Goal: Task Accomplishment & Management: Manage account settings

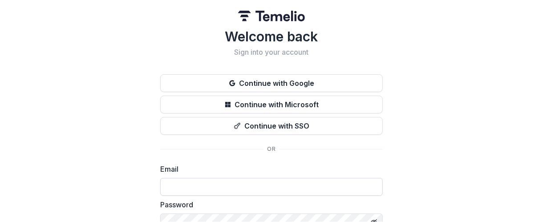
click at [216, 179] on input at bounding box center [271, 187] width 222 height 18
type input "**********"
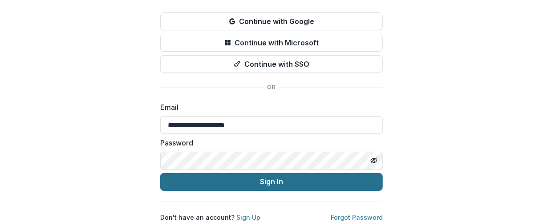
scroll to position [68, 0]
click at [264, 176] on button "Sign In" at bounding box center [271, 182] width 222 height 18
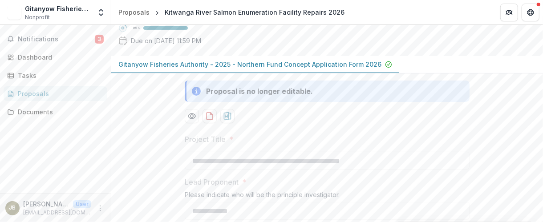
scroll to position [65, 0]
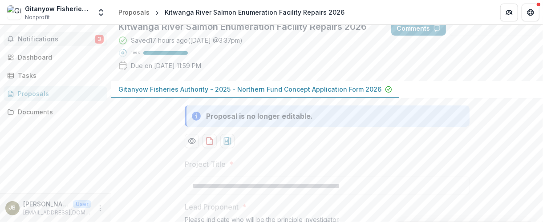
click at [57, 37] on span "Notifications" at bounding box center [56, 40] width 77 height 8
click at [44, 56] on div "Dashboard" at bounding box center [59, 56] width 82 height 9
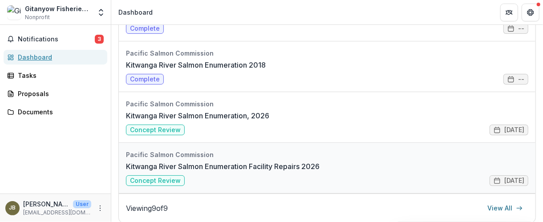
scroll to position [127, 0]
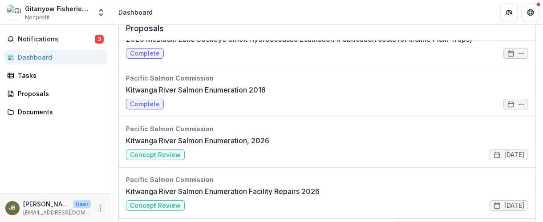
click at [99, 208] on icon "More" at bounding box center [99, 208] width 7 height 7
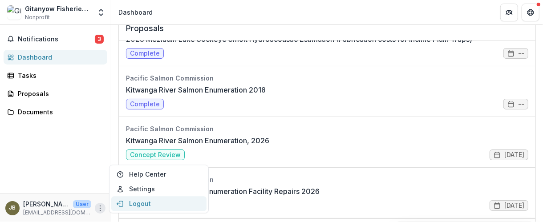
click at [134, 205] on button "Logout" at bounding box center [158, 203] width 95 height 15
